Goal: Register for event/course

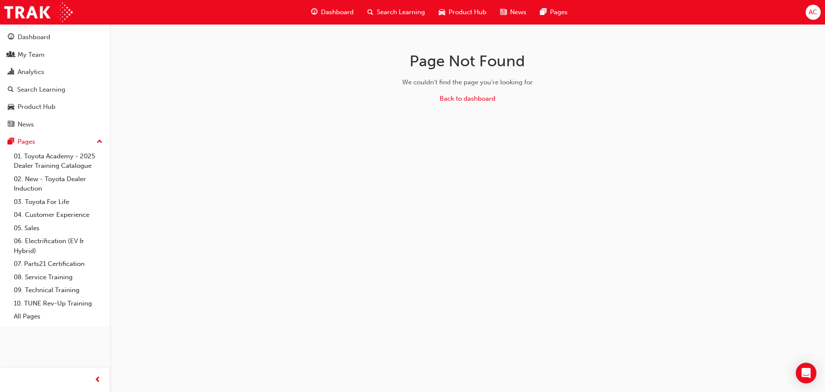
click at [405, 12] on span "Search Learning" at bounding box center [401, 12] width 48 height 10
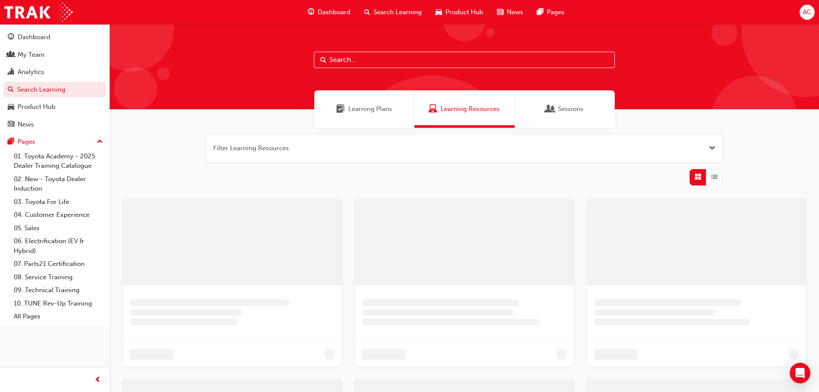
click at [344, 60] on input "text" at bounding box center [464, 60] width 301 height 16
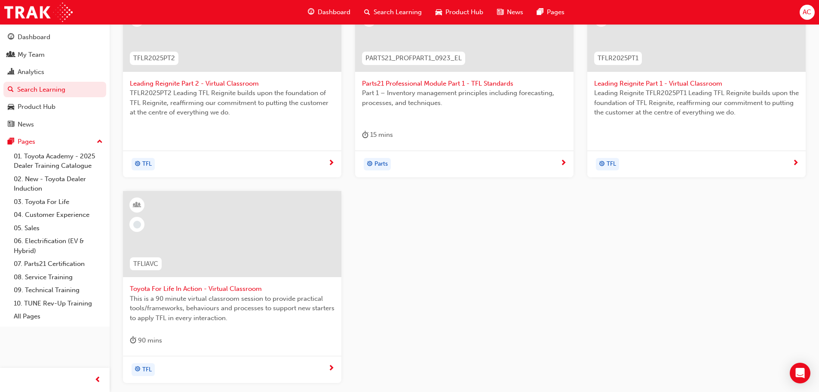
scroll to position [215, 0]
type input "tfl"
click at [208, 288] on span "Toyota For Life In Action - Virtual Classroom" at bounding box center [232, 287] width 205 height 10
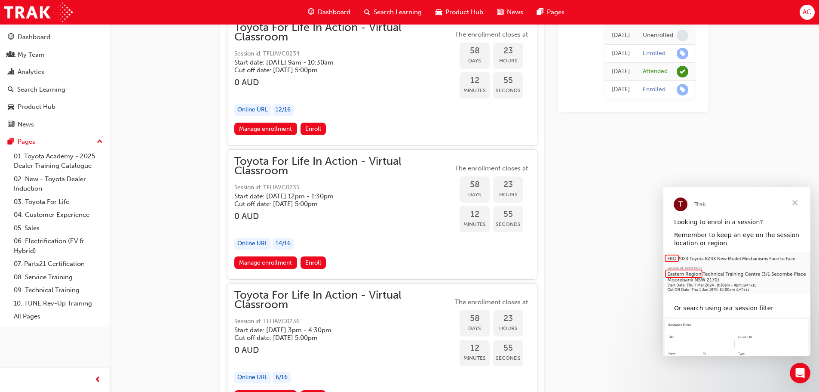
scroll to position [9860, 0]
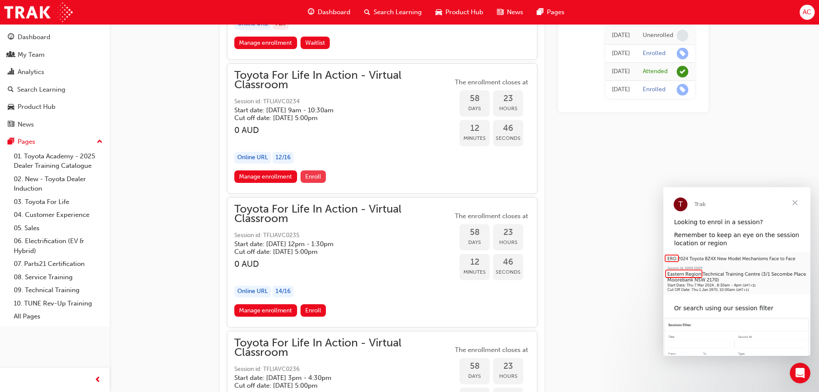
click at [317, 175] on span "Enroll" at bounding box center [313, 176] width 16 height 7
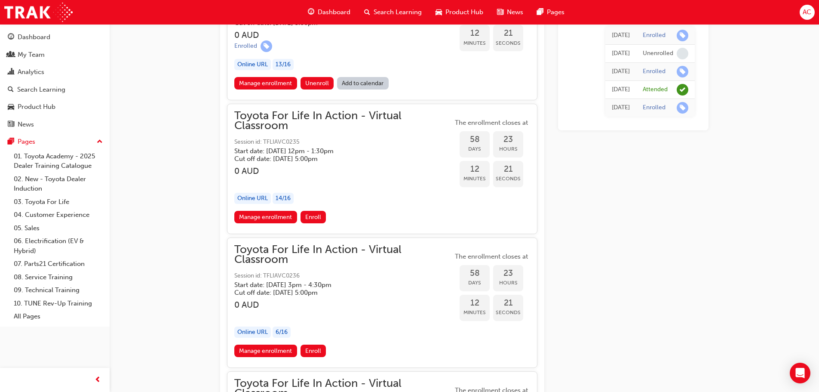
scroll to position [9903, 0]
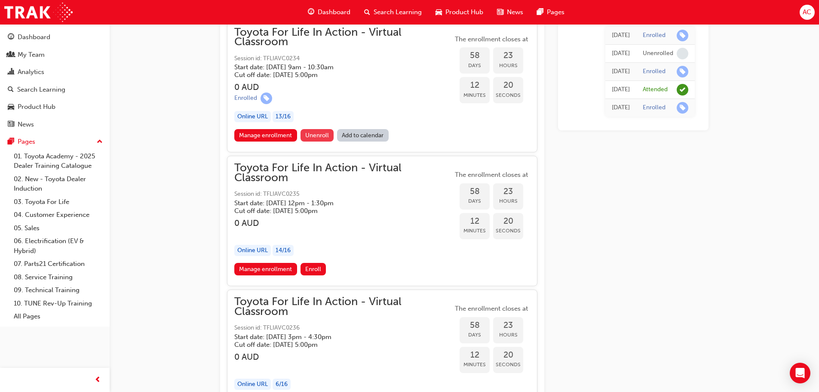
click at [322, 134] on span "Unenroll" at bounding box center [317, 135] width 24 height 7
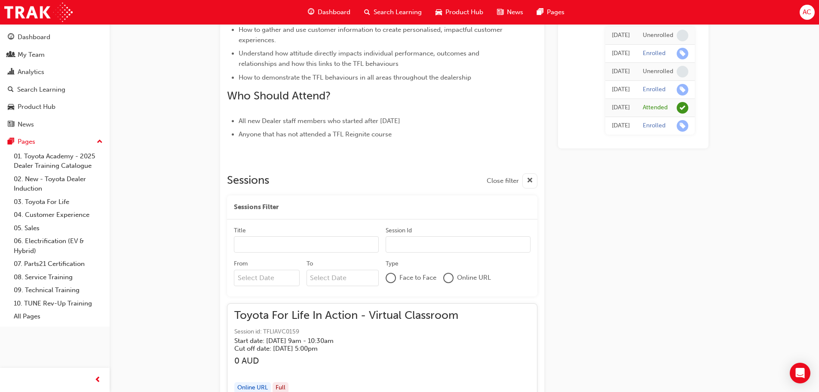
scroll to position [359, 0]
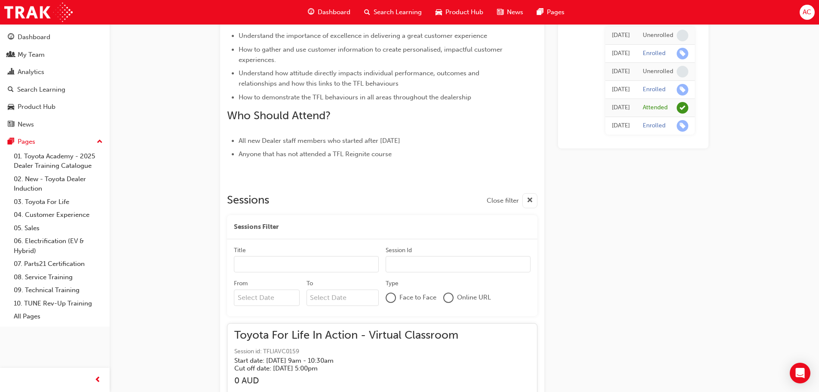
click at [250, 306] on div "From" at bounding box center [270, 294] width 73 height 30
click at [258, 294] on input "From" at bounding box center [267, 297] width 66 height 16
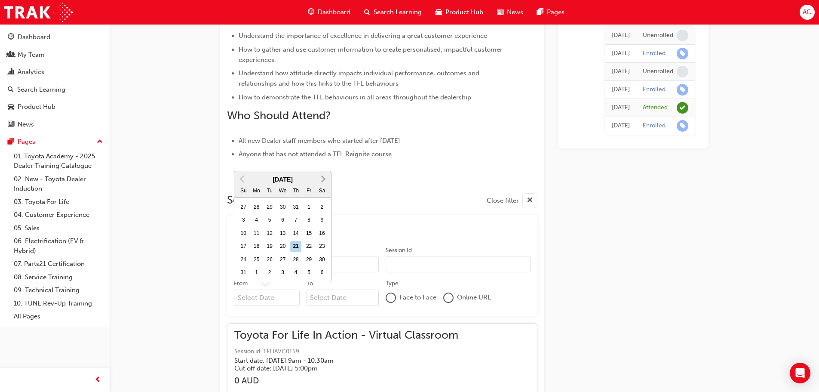
click at [322, 180] on span "Next Month" at bounding box center [322, 179] width 0 height 10
click at [323, 180] on div at bounding box center [382, 182] width 310 height 7
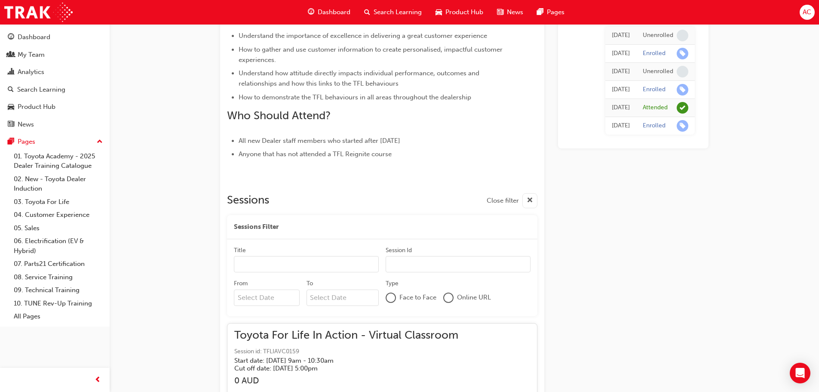
click at [282, 300] on input "From" at bounding box center [267, 297] width 66 height 16
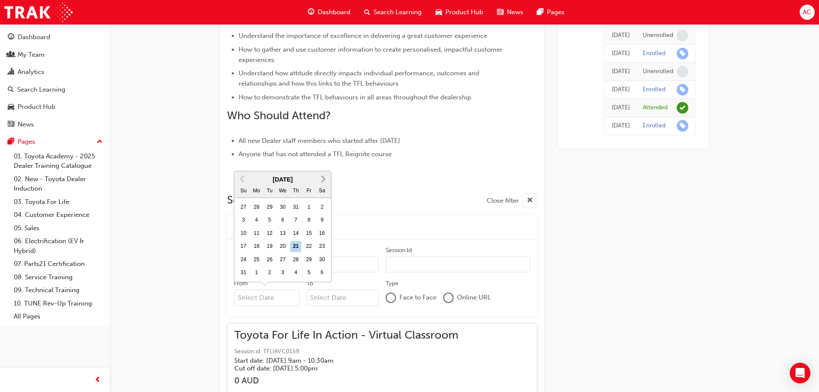
click at [322, 180] on span "Next Month" at bounding box center [322, 179] width 0 height 10
click at [322, 194] on span "Next Month" at bounding box center [322, 192] width 0 height 10
click at [259, 261] on div "20" at bounding box center [256, 259] width 11 height 11
click at [259, 289] on input "From [DATE] Previous Month Next Month [DATE] Su Mo Tu We Th Fr Sa 28 29 30 1 2 …" at bounding box center [267, 297] width 66 height 16
type input "[DATE]"
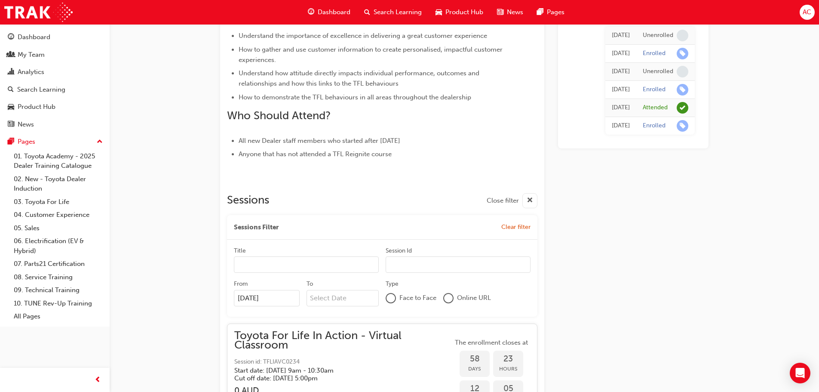
click at [298, 336] on span "Toyota For Life In Action - Virtual Classroom" at bounding box center [343, 340] width 218 height 19
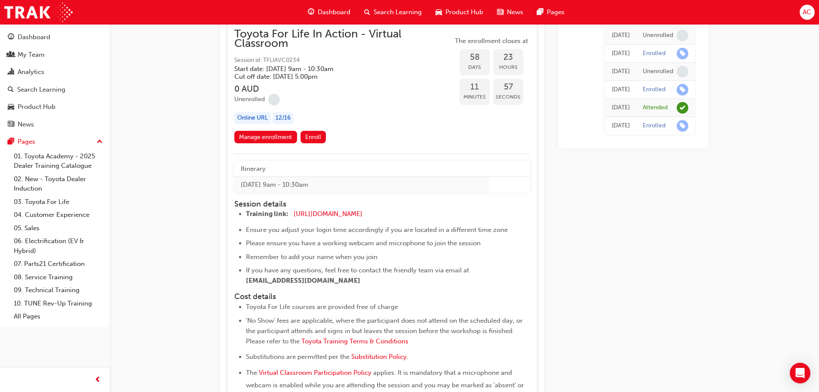
scroll to position [659, 0]
click at [248, 132] on link "Manage enrollment" at bounding box center [265, 137] width 63 height 12
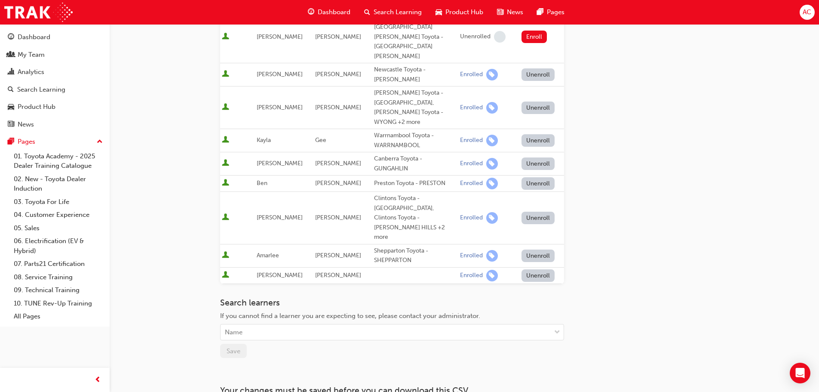
scroll to position [387, 0]
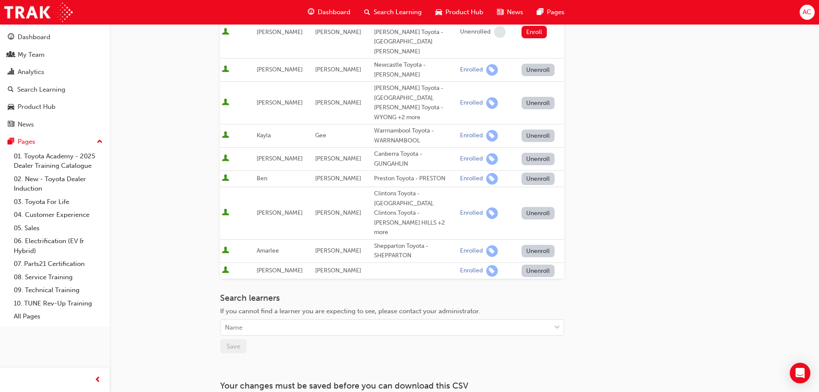
click at [293, 293] on div "Search learners If you cannot find a learner you are expecting to see, please c…" at bounding box center [392, 314] width 344 height 43
click at [291, 320] on div "Name" at bounding box center [386, 327] width 330 height 15
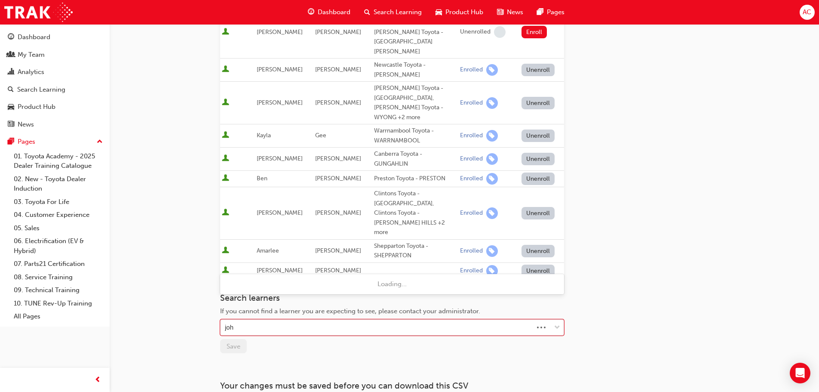
type input "joha"
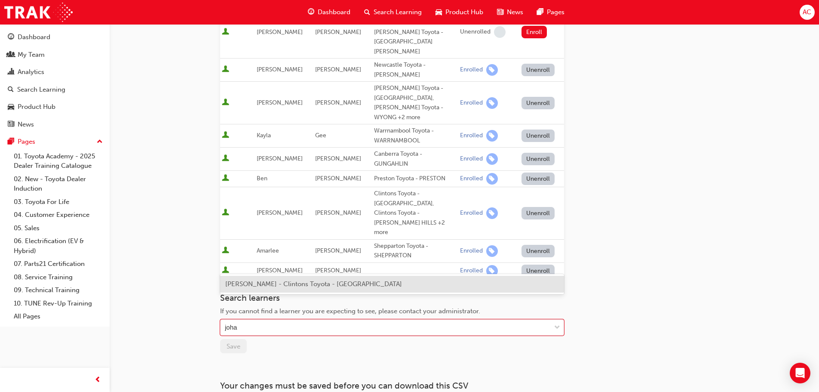
click at [284, 286] on span "[PERSON_NAME] - Clintons Toyota - [GEOGRAPHIC_DATA]" at bounding box center [313, 284] width 177 height 8
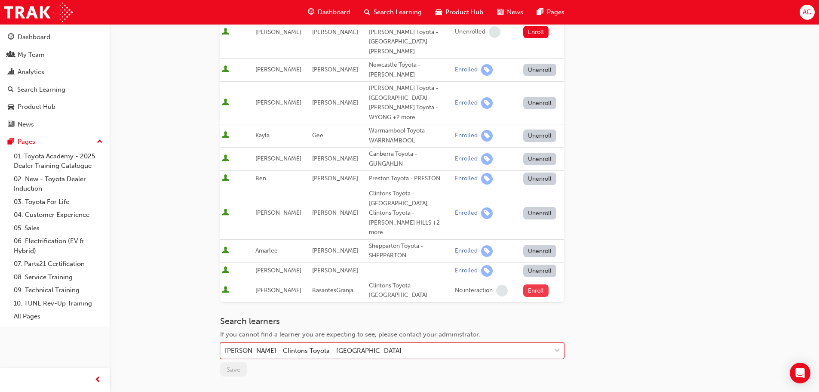
click at [528, 284] on button "Enroll" at bounding box center [536, 290] width 26 height 12
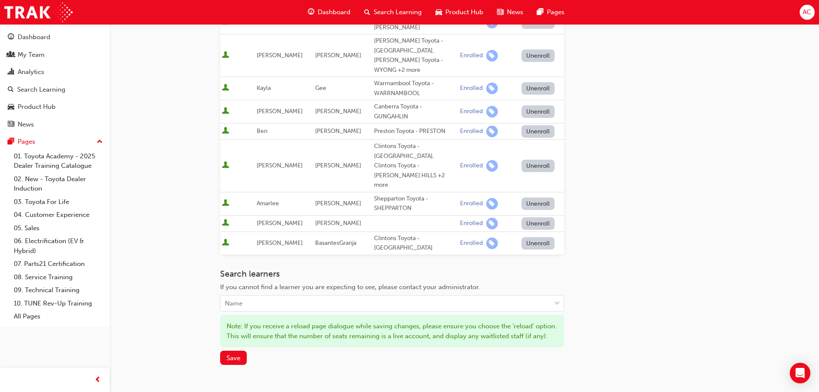
scroll to position [468, 0]
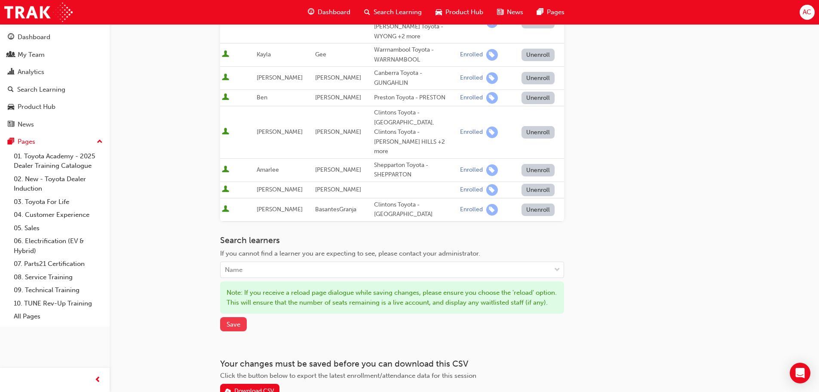
click at [236, 320] on span "Save" at bounding box center [234, 324] width 14 height 8
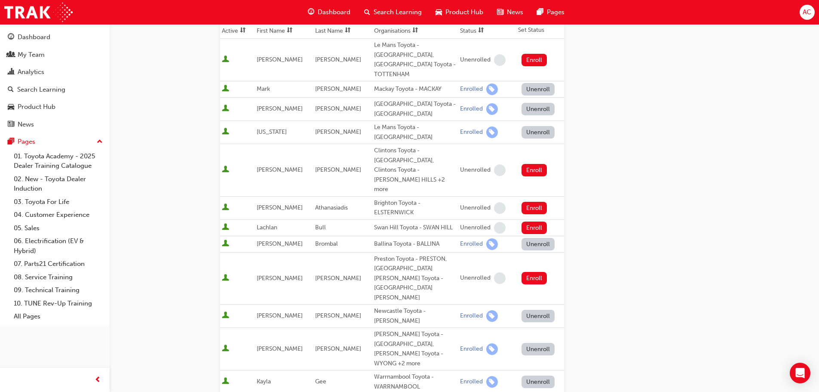
scroll to position [86, 0]
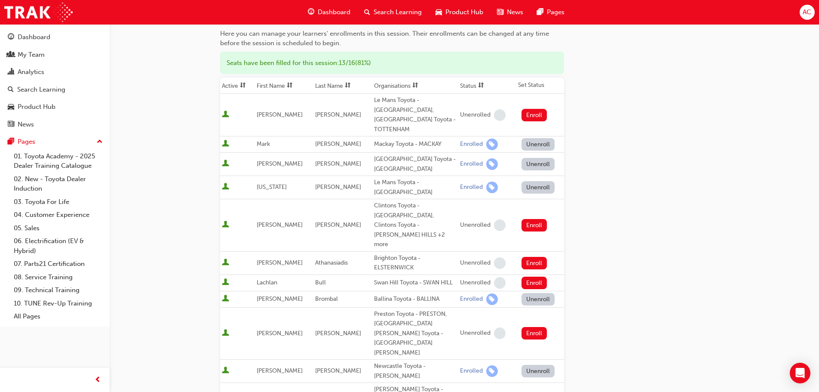
click at [343, 11] on span "Dashboard" at bounding box center [334, 12] width 33 height 10
